Goal: Task Accomplishment & Management: Complete application form

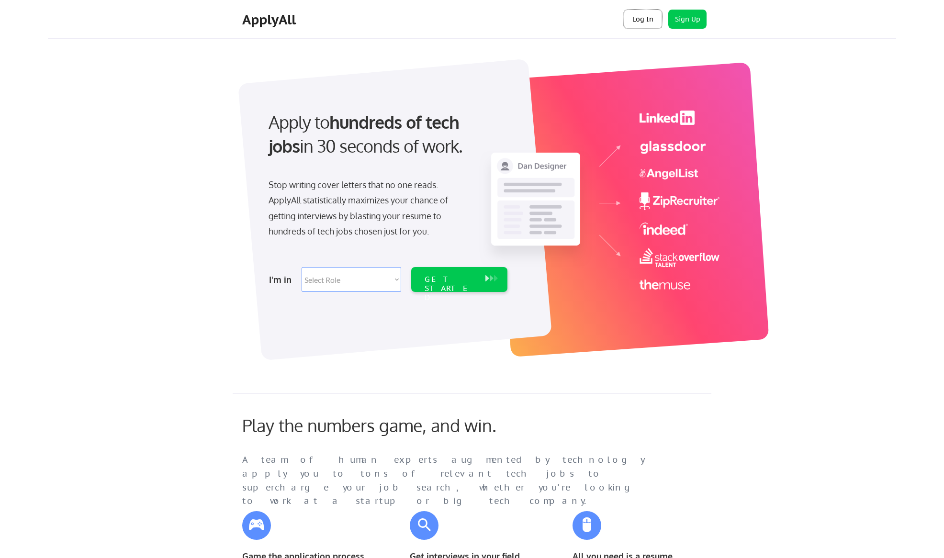
click at [636, 20] on button "Log In" at bounding box center [643, 19] width 38 height 19
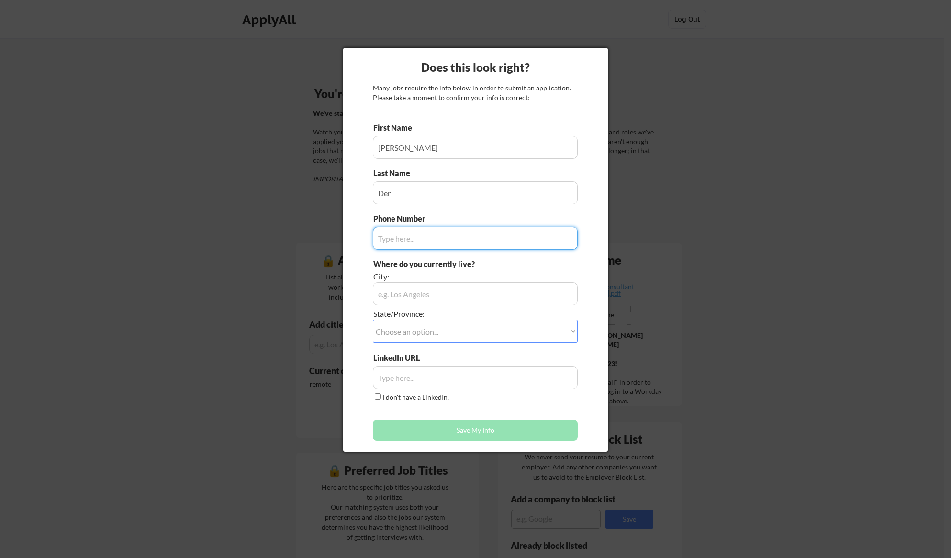
click at [489, 238] on input "input" at bounding box center [475, 238] width 205 height 23
type input "9492338095"
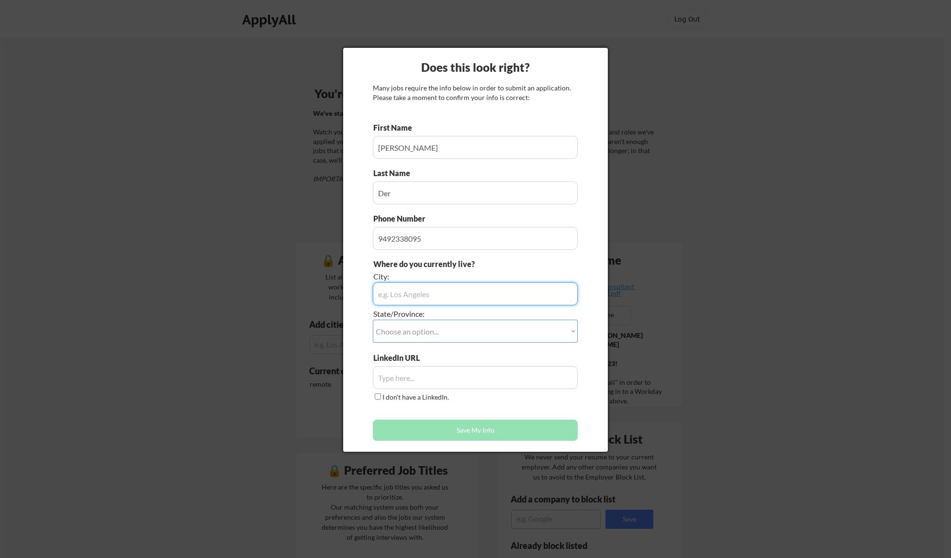
click at [415, 293] on input "input" at bounding box center [475, 293] width 205 height 23
type input "Laguna Niguel"
click at [400, 330] on select "Choose an option... Other/Not Applicable Alabama Alaska Alberta Arizona Arkansa…" at bounding box center [475, 331] width 205 height 23
select select ""California""
click at [373, 320] on select "Choose an option... Other/Not Applicable Alabama Alaska Alberta Arizona Arkansa…" at bounding box center [475, 331] width 205 height 23
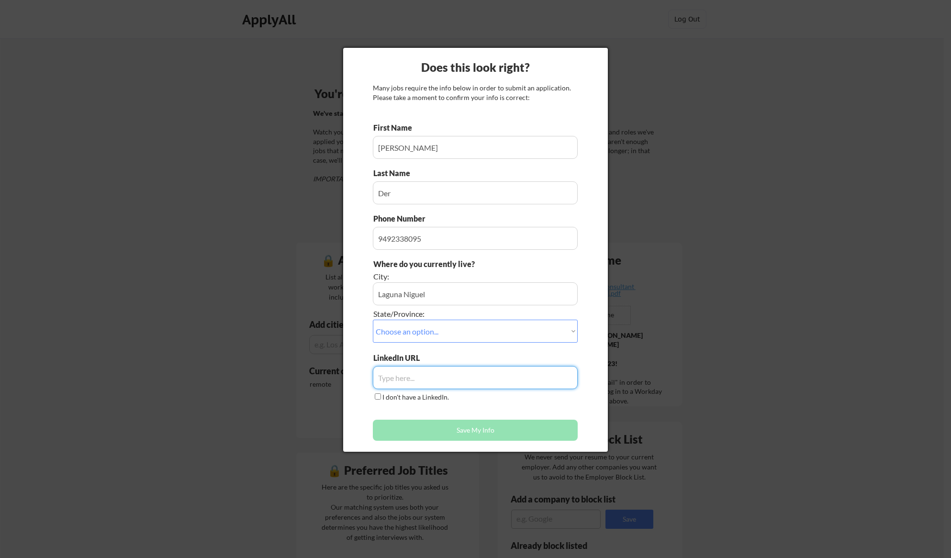
click at [406, 383] on input "input" at bounding box center [475, 377] width 205 height 23
click at [382, 368] on input "input" at bounding box center [475, 377] width 205 height 23
paste input "https://www.linkedin.com/in/kimberlyellisder/"
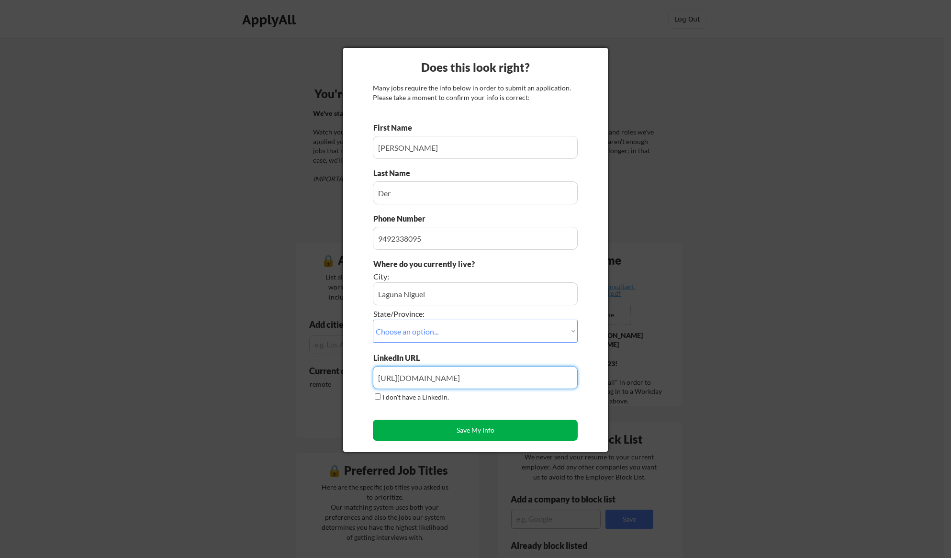
type input "https://www.linkedin.com/in/kimberlyellisder/"
click at [457, 429] on button "Save My Info" at bounding box center [475, 430] width 205 height 21
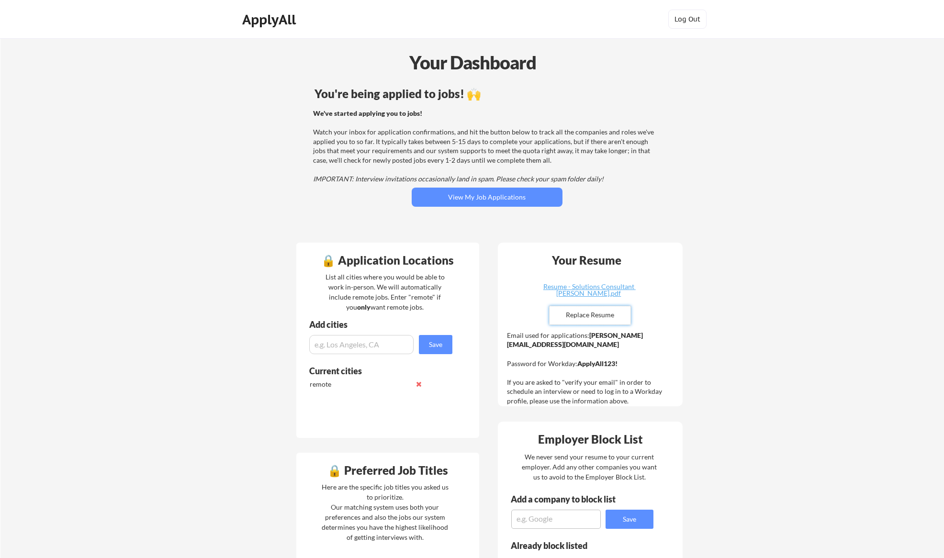
click at [590, 315] on input "file" at bounding box center [589, 315] width 81 height 18
type input "C:\fakepath\Kimberly Ellis Der Resume - SE.pdf"
click at [357, 341] on input "input" at bounding box center [361, 344] width 104 height 19
type input "[GEOGRAPHIC_DATA], [GEOGRAPHIC_DATA]"
click at [427, 343] on button "Save" at bounding box center [435, 344] width 33 height 19
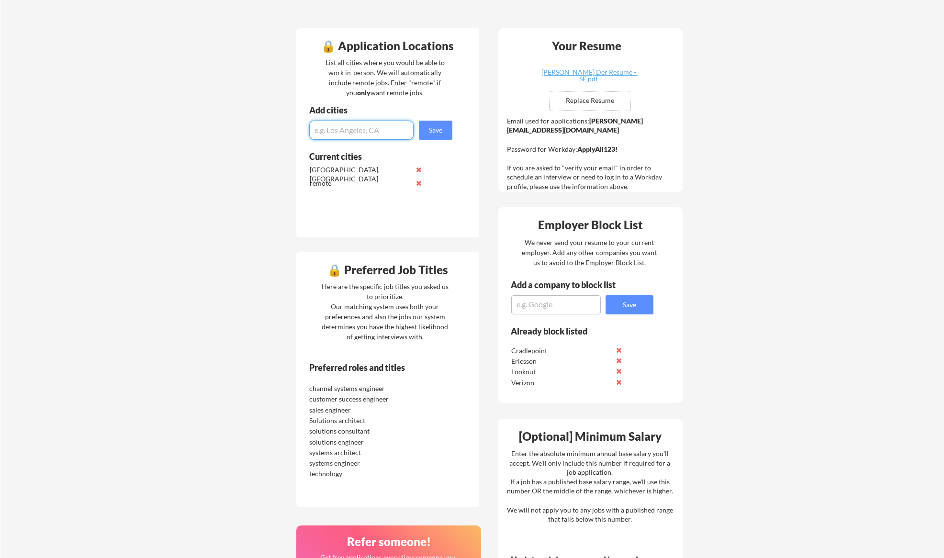
scroll to position [239, 0]
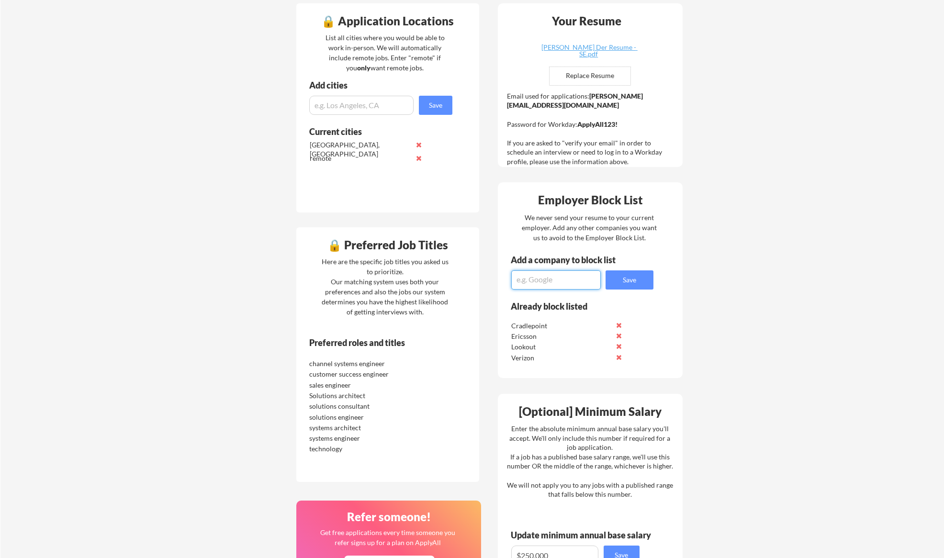
click at [522, 279] on textarea at bounding box center [555, 279] width 89 height 19
type textarea "cynomi"
click at [616, 276] on button "Save" at bounding box center [629, 279] width 48 height 19
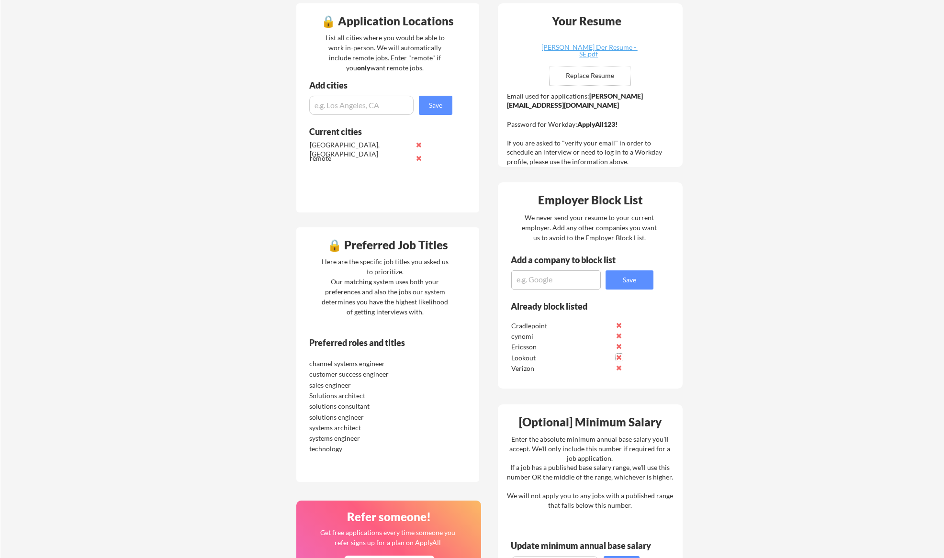
click at [618, 357] on button at bounding box center [618, 357] width 7 height 7
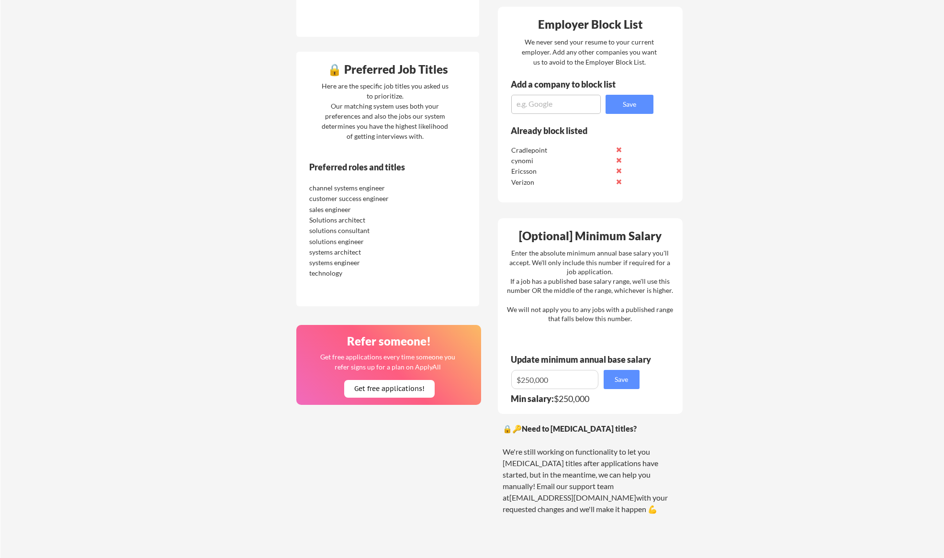
scroll to position [431, 0]
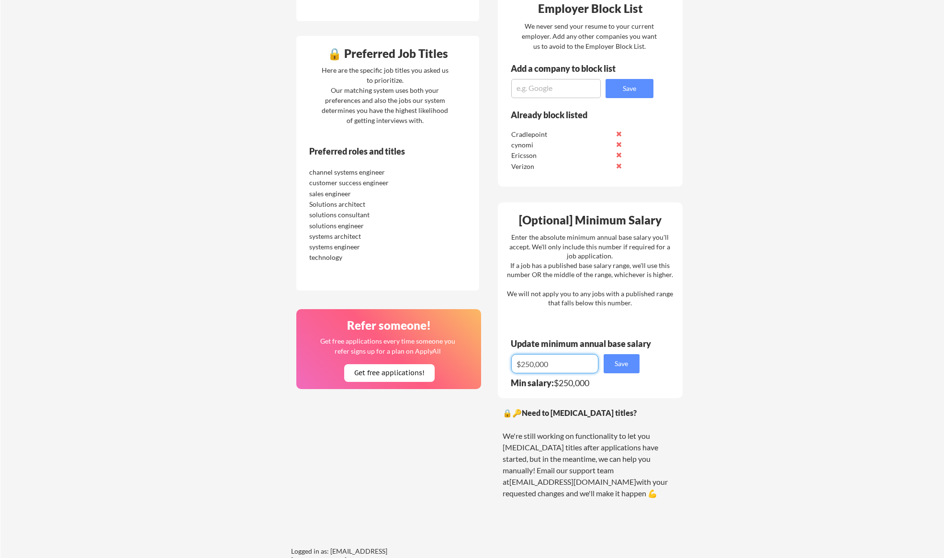
drag, startPoint x: 569, startPoint y: 362, endPoint x: 486, endPoint y: 364, distance: 83.8
click at [486, 364] on div "🔒 Application Locations List all cities where you would be able to work in-pers…" at bounding box center [489, 184] width 402 height 760
type input "$220"
click at [624, 363] on button "Save" at bounding box center [621, 363] width 36 height 19
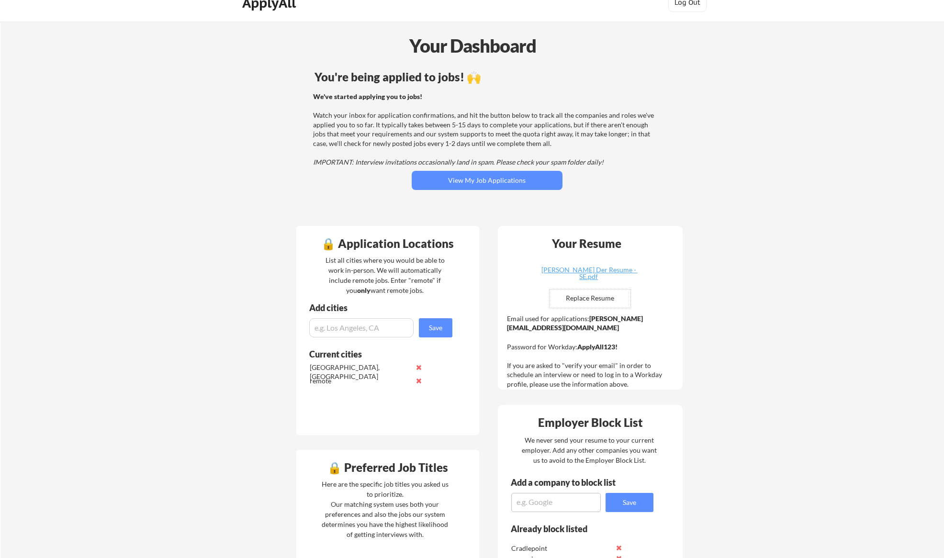
scroll to position [0, 0]
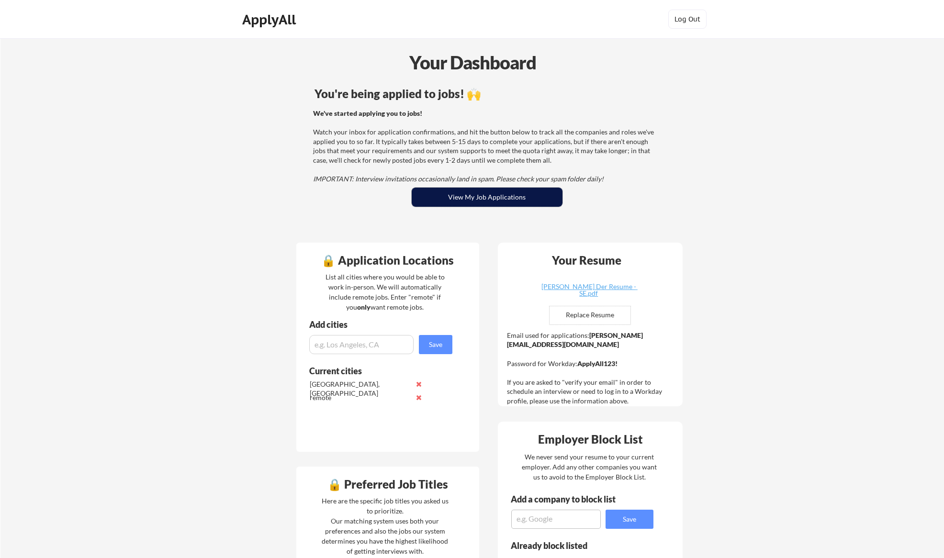
click at [484, 196] on button "View My Job Applications" at bounding box center [487, 197] width 151 height 19
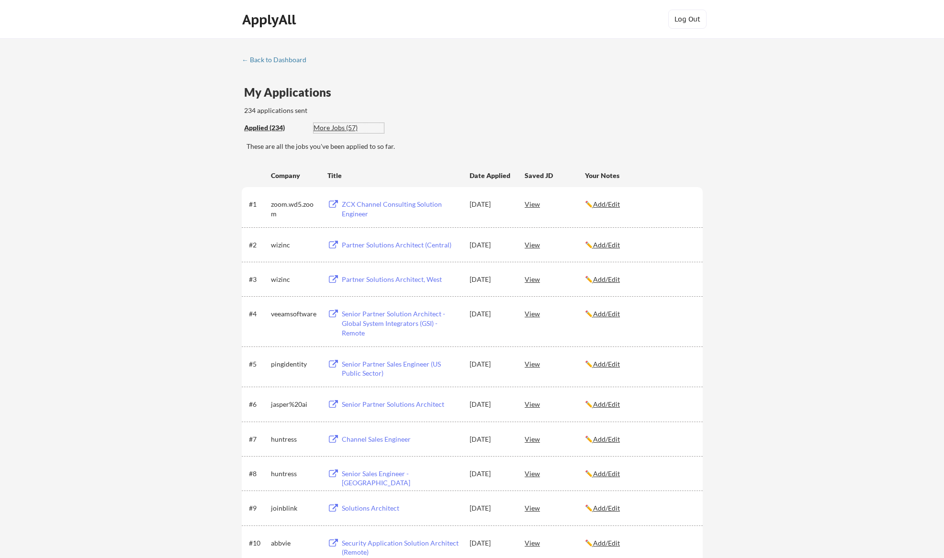
click at [327, 130] on div "More Jobs (57)" at bounding box center [348, 128] width 70 height 10
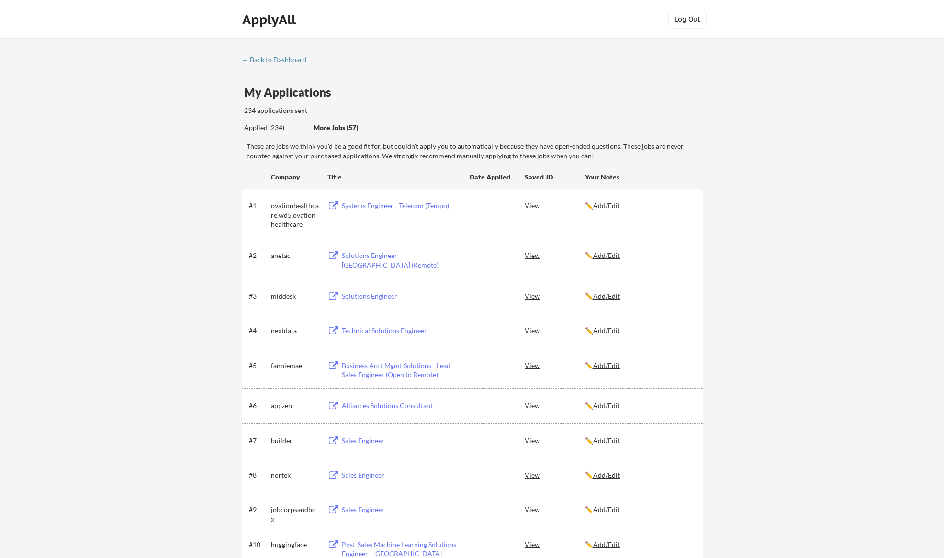
click at [262, 130] on div "Applied (234)" at bounding box center [275, 128] width 62 height 10
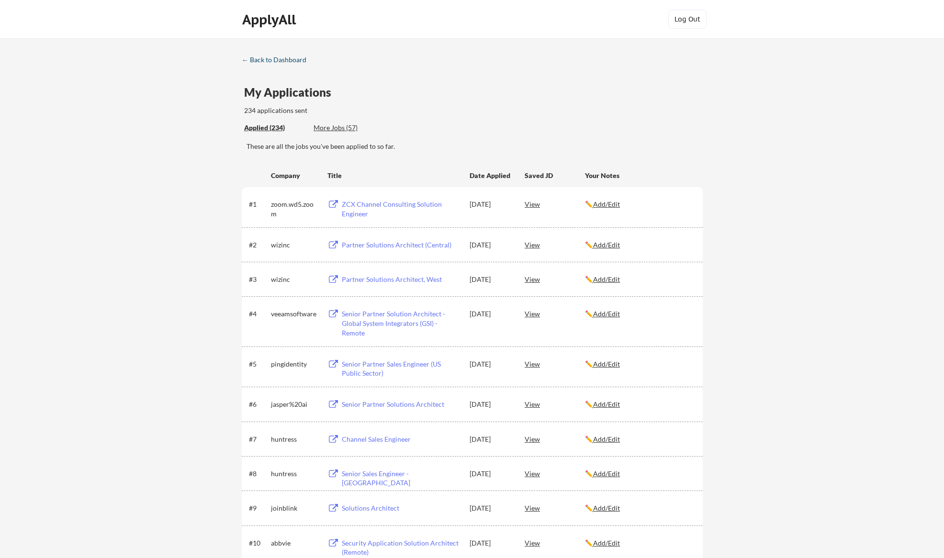
click at [259, 59] on div "← Back to Dashboard" at bounding box center [278, 59] width 72 height 7
